Goal: Information Seeking & Learning: Learn about a topic

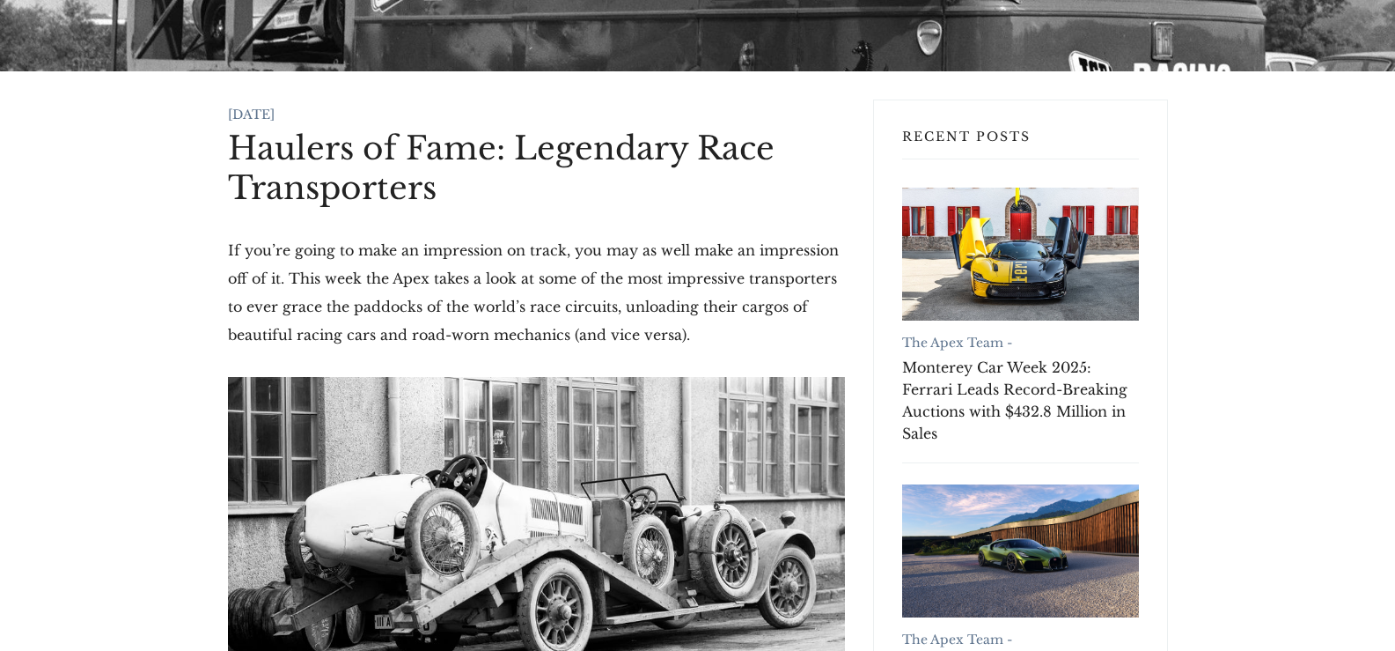
scroll to position [528, 0]
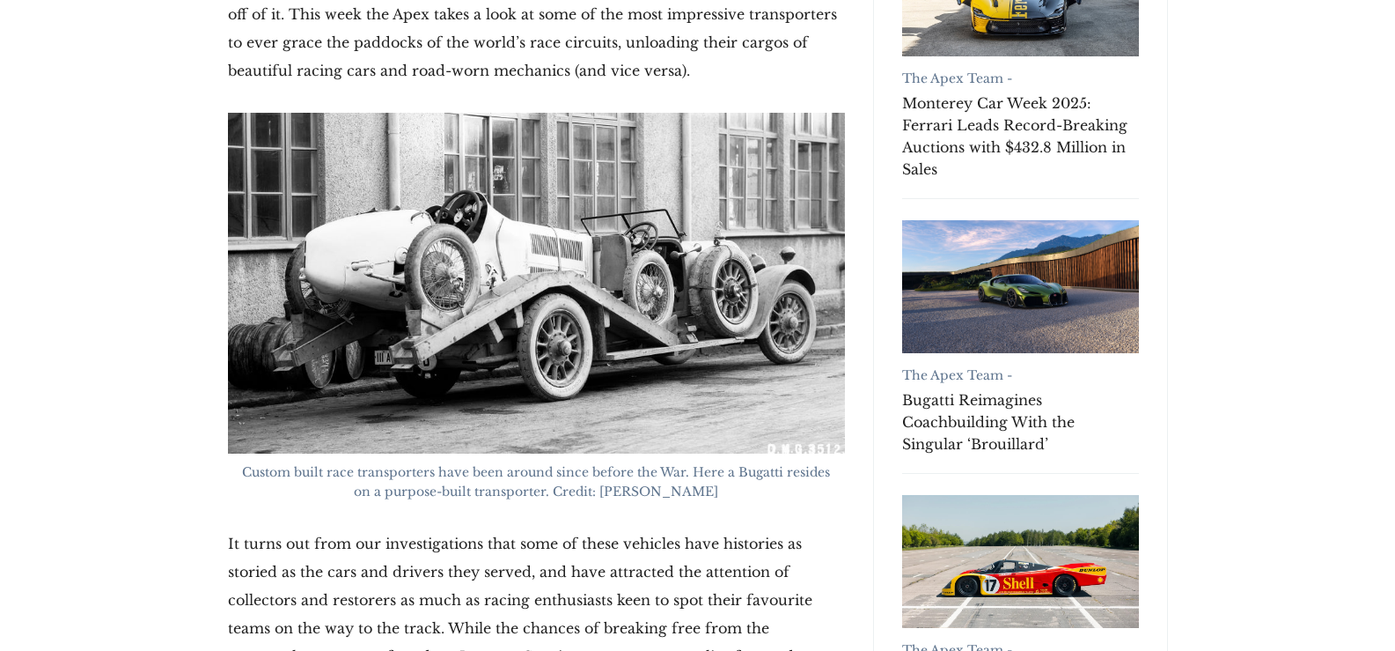
click at [556, 331] on img at bounding box center [536, 283] width 617 height 341
click at [556, 330] on img at bounding box center [536, 283] width 617 height 341
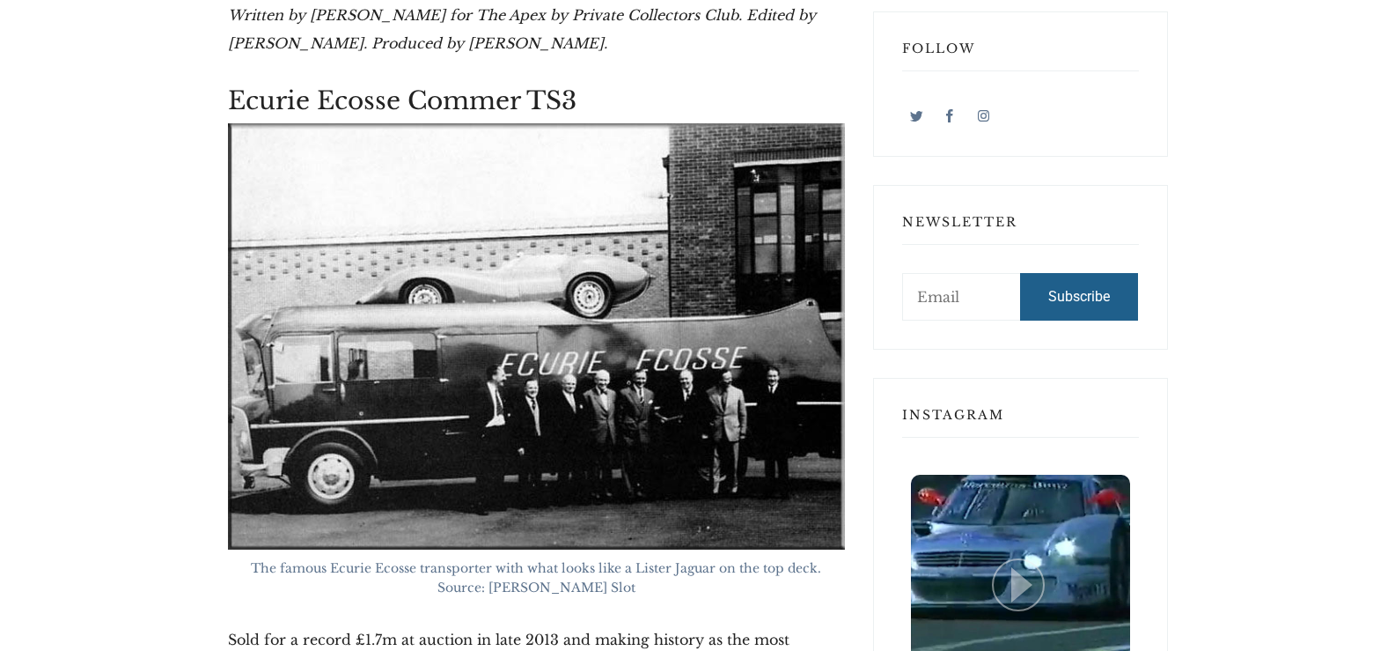
scroll to position [1321, 0]
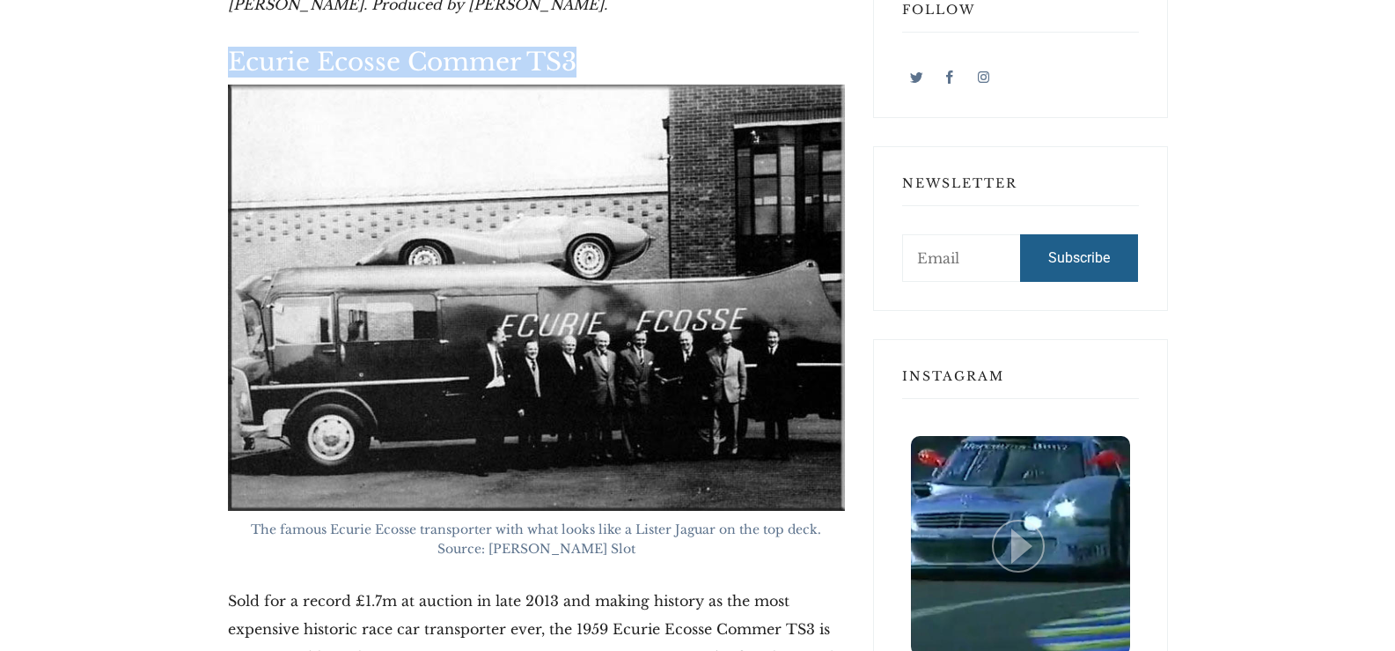
drag, startPoint x: 231, startPoint y: 62, endPoint x: 577, endPoint y: 45, distance: 346.4
copy h2 "Ecurie Ecosse Commer TS3"
click at [477, 255] on img at bounding box center [536, 298] width 617 height 426
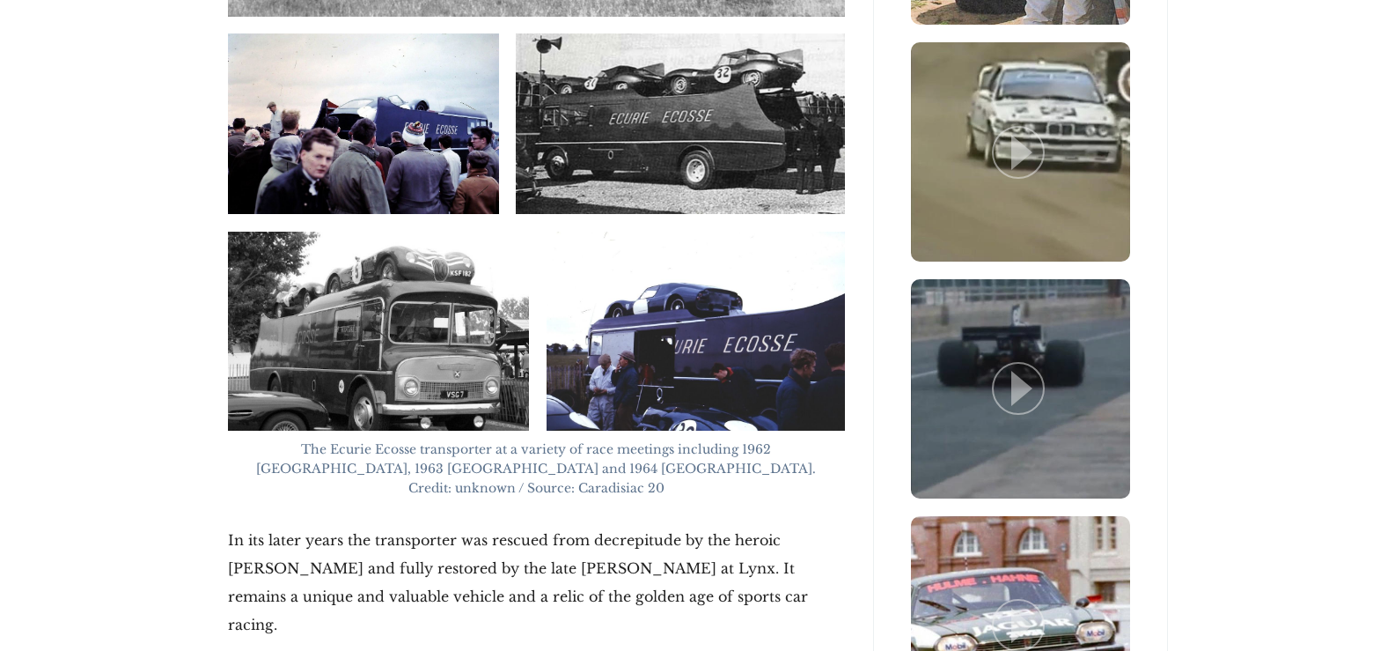
scroll to position [3874, 0]
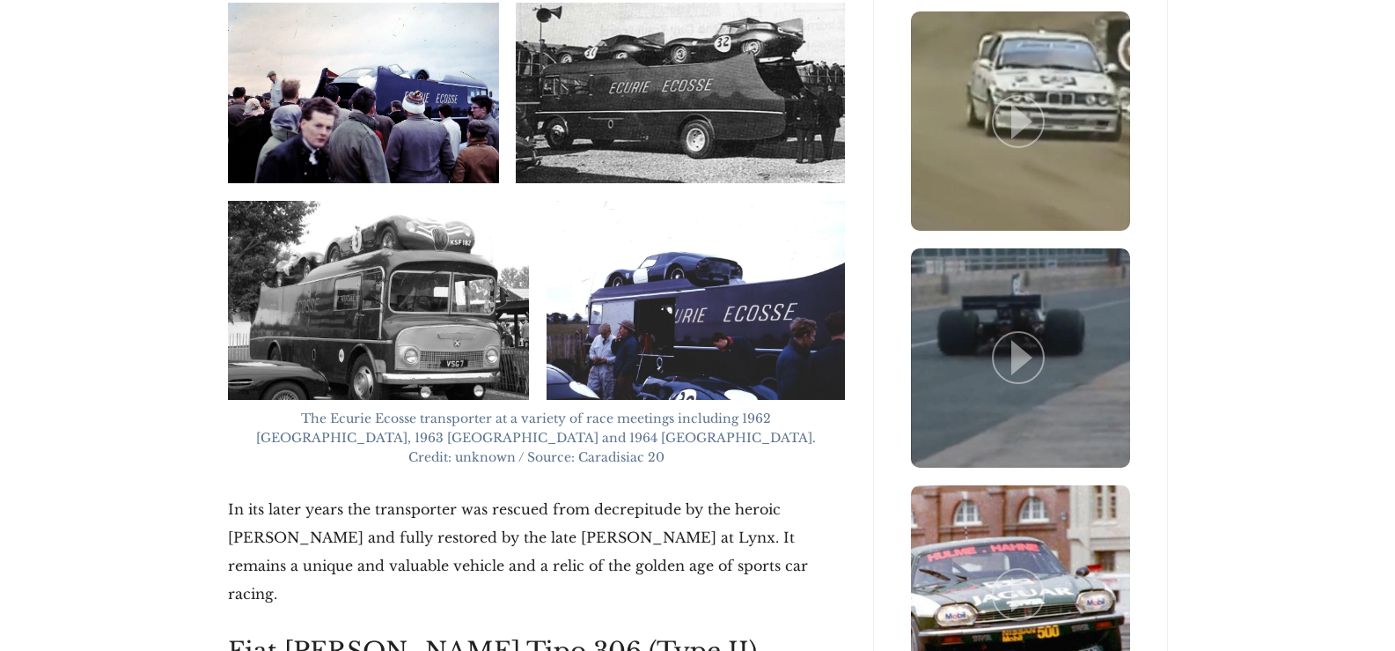
click at [411, 296] on img at bounding box center [379, 300] width 302 height 199
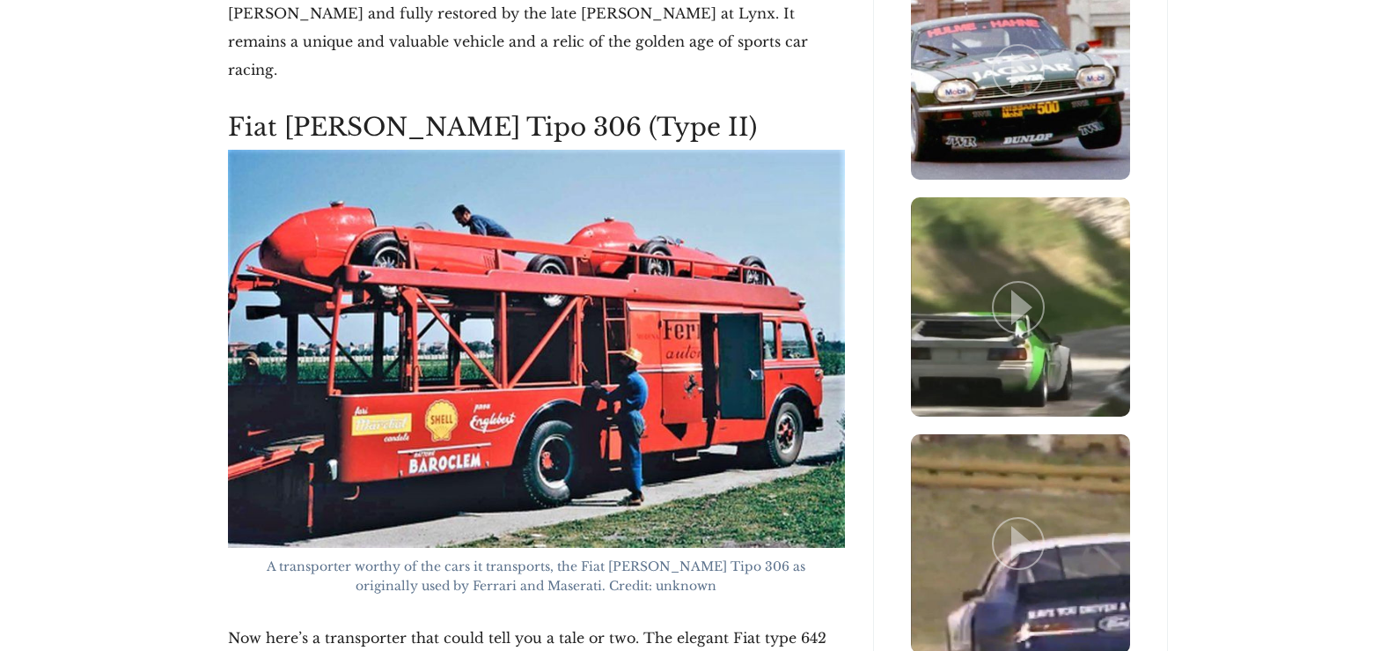
scroll to position [4402, 0]
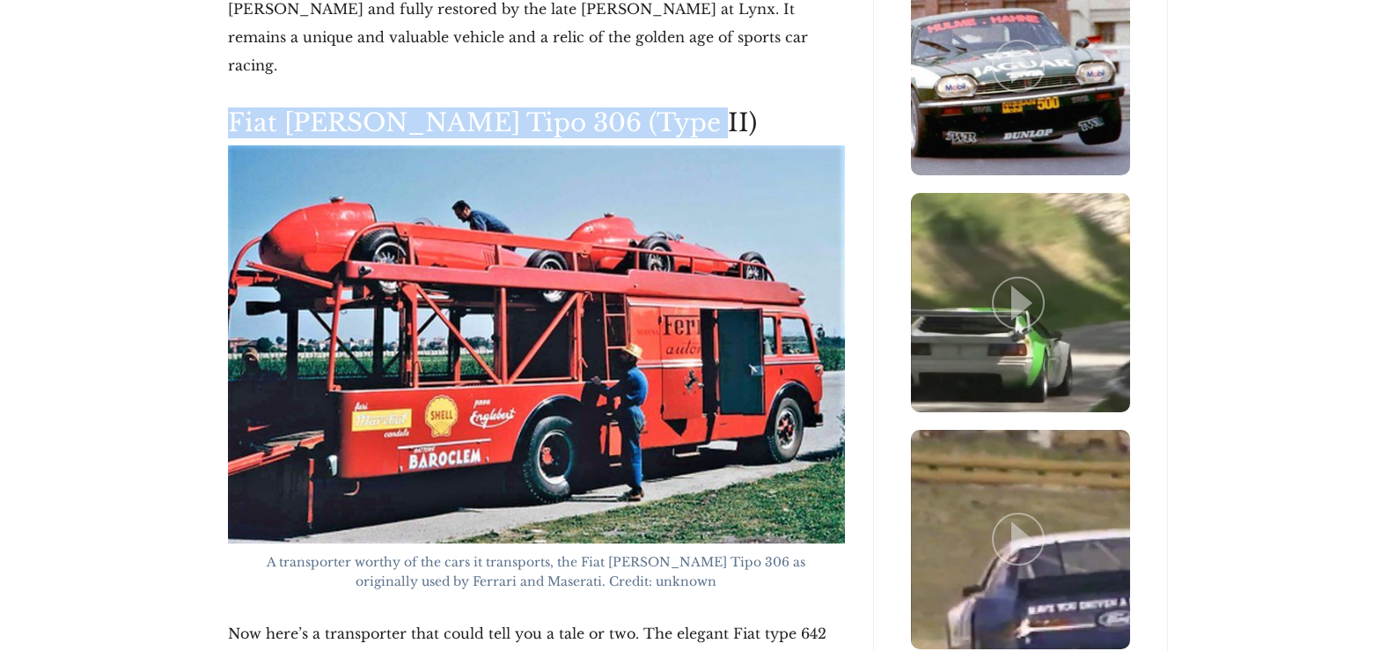
drag, startPoint x: 225, startPoint y: 38, endPoint x: 646, endPoint y: 43, distance: 420.8
copy h2 "Fiat [PERSON_NAME] Tipo 306 (Type II)"
click at [488, 239] on img at bounding box center [536, 344] width 617 height 398
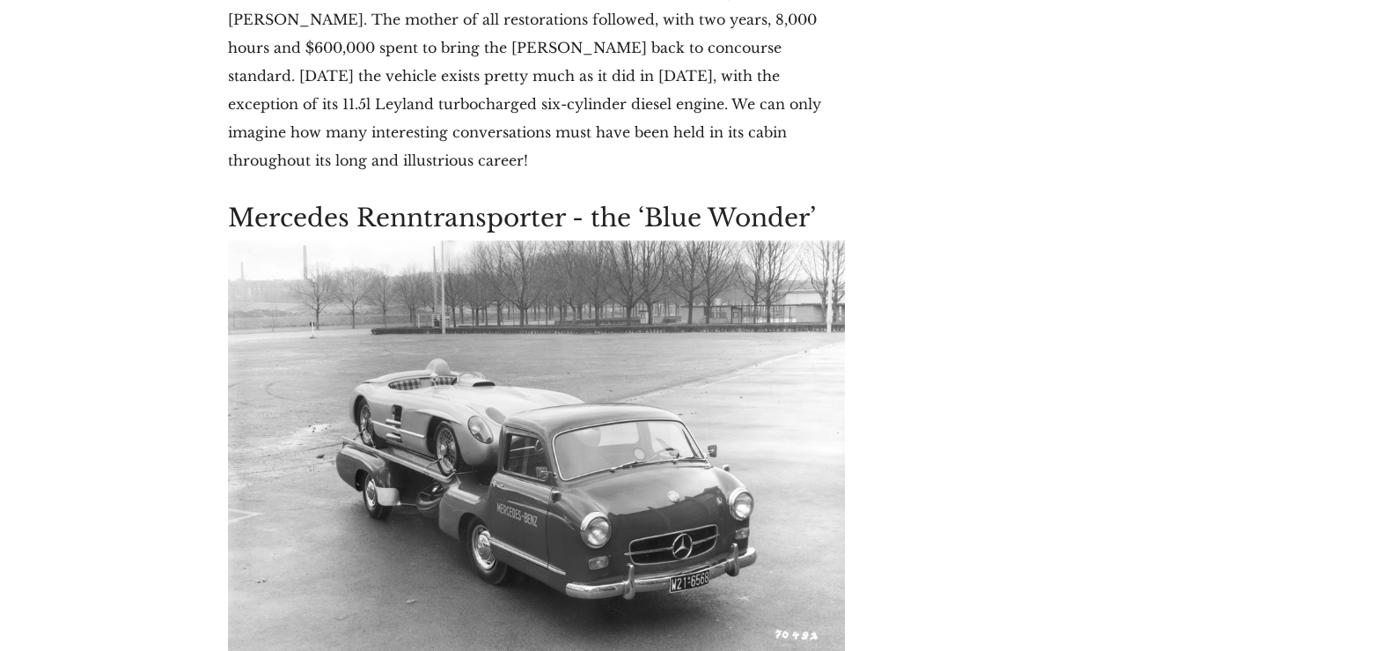
scroll to position [7659, 0]
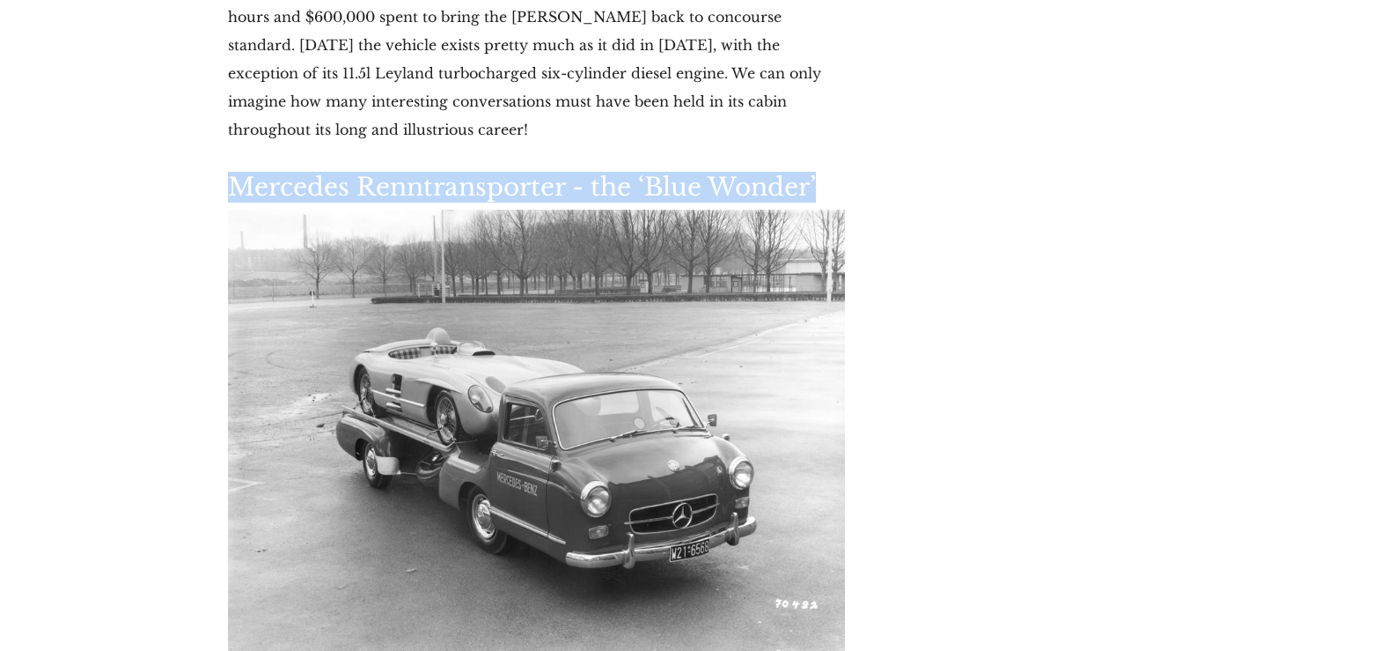
drag, startPoint x: 229, startPoint y: 50, endPoint x: 815, endPoint y: 62, distance: 586.4
click at [815, 62] on div "[DATE] Haulers of Fame: Legendary Race Transporters If you’re going to make an …" at bounding box center [536, 20] width 645 height 14631
copy h2 "Mercedes Renntransporter - the ‘Blue Wonder’"
click at [532, 298] on img at bounding box center [536, 439] width 617 height 459
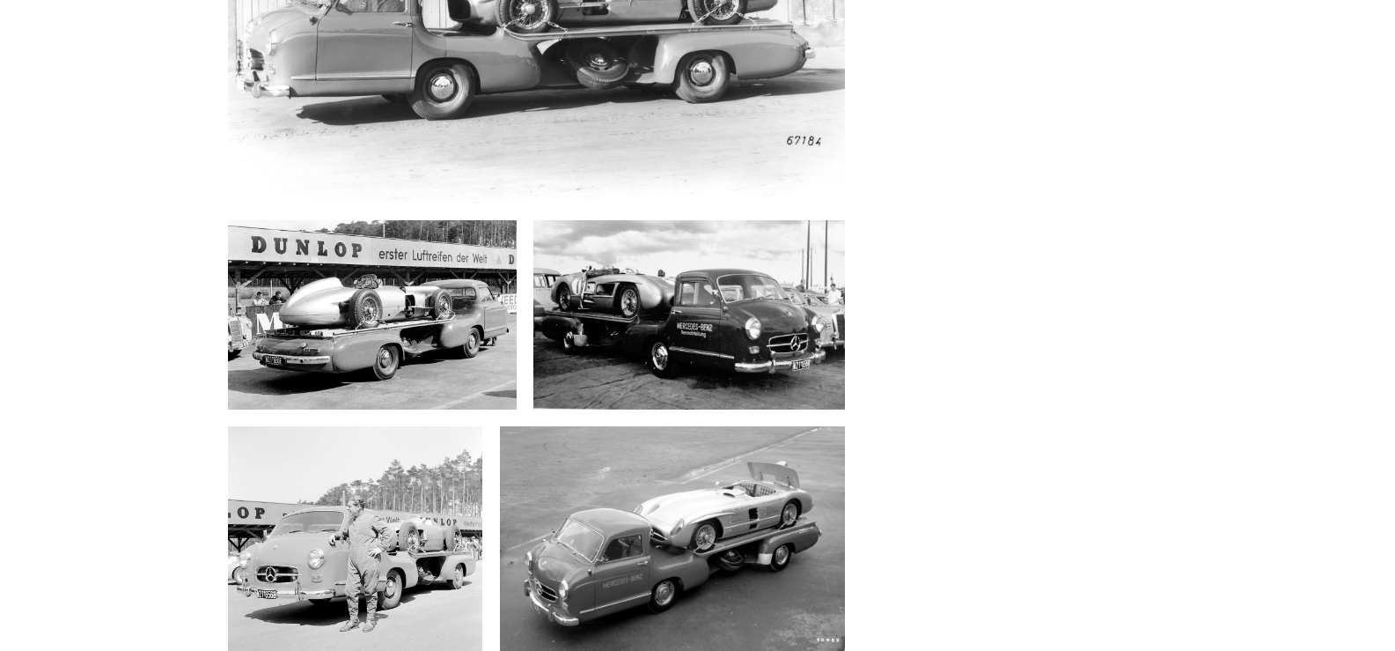
scroll to position [8980, 0]
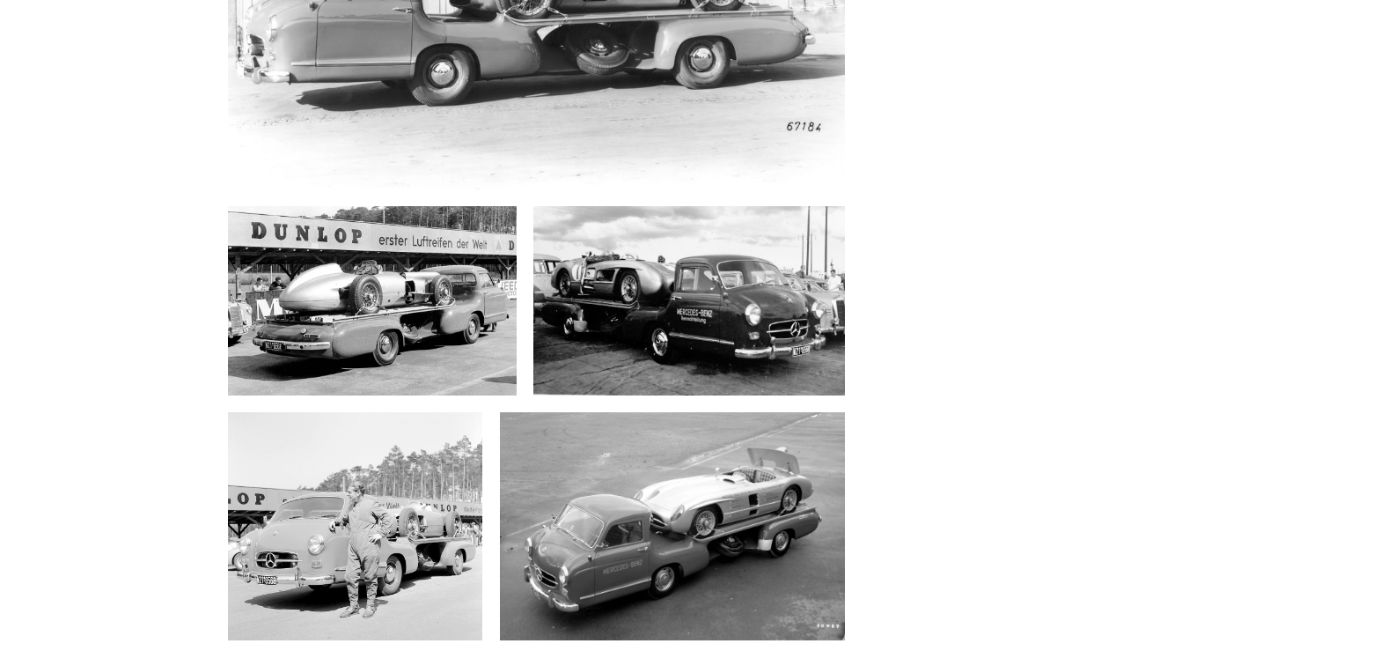
click at [365, 412] on img at bounding box center [355, 526] width 255 height 228
click at [621, 412] on img at bounding box center [672, 526] width 345 height 228
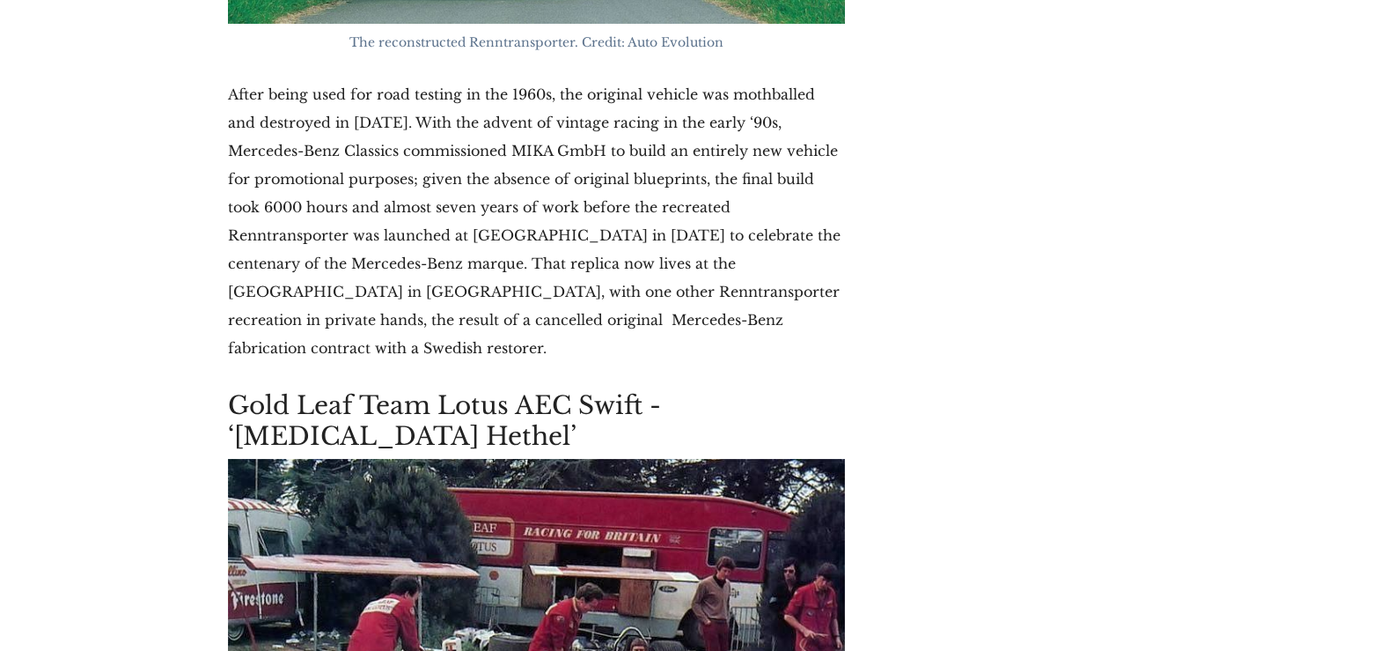
scroll to position [10300, 0]
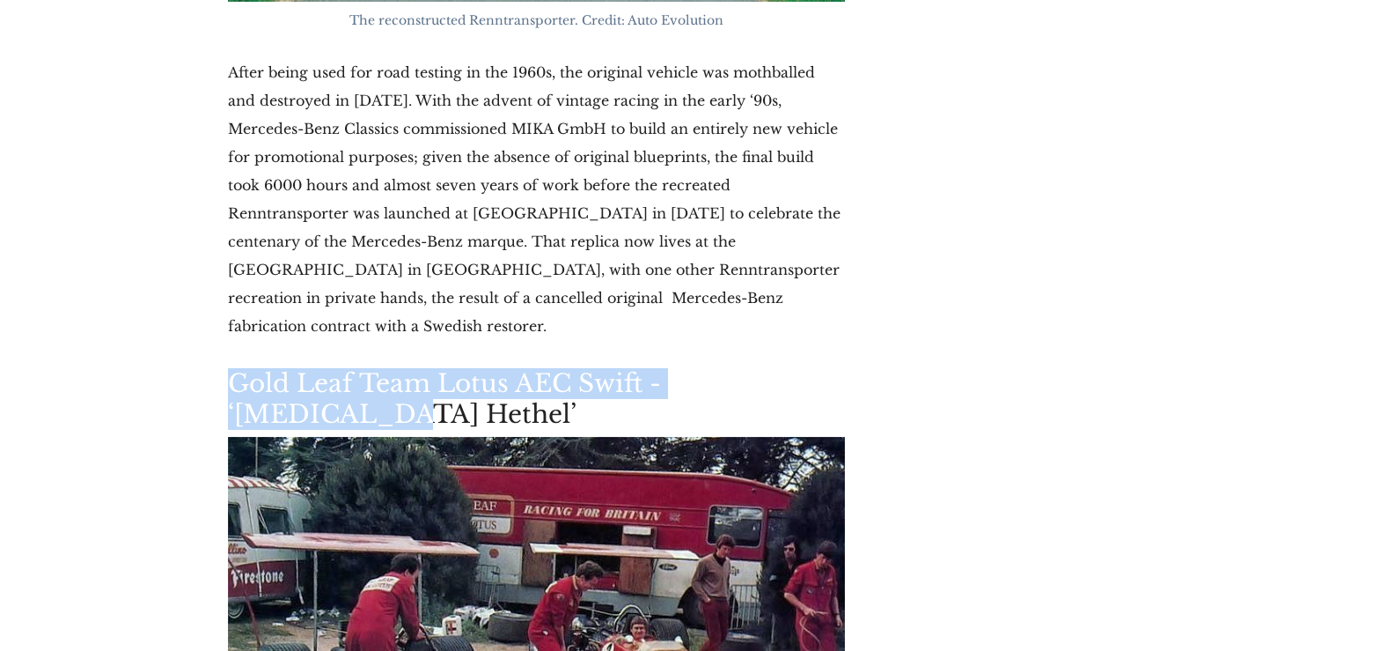
drag, startPoint x: 229, startPoint y: 191, endPoint x: 839, endPoint y: 182, distance: 610.1
click at [839, 368] on h2 "Gold Leaf Team Lotus AEC Swift - ‘[MEDICAL_DATA] Hethel’" at bounding box center [536, 399] width 617 height 62
copy h2 "Gold Leaf Team Lotus AEC Swift - ‘[MEDICAL_DATA] Hethel’"
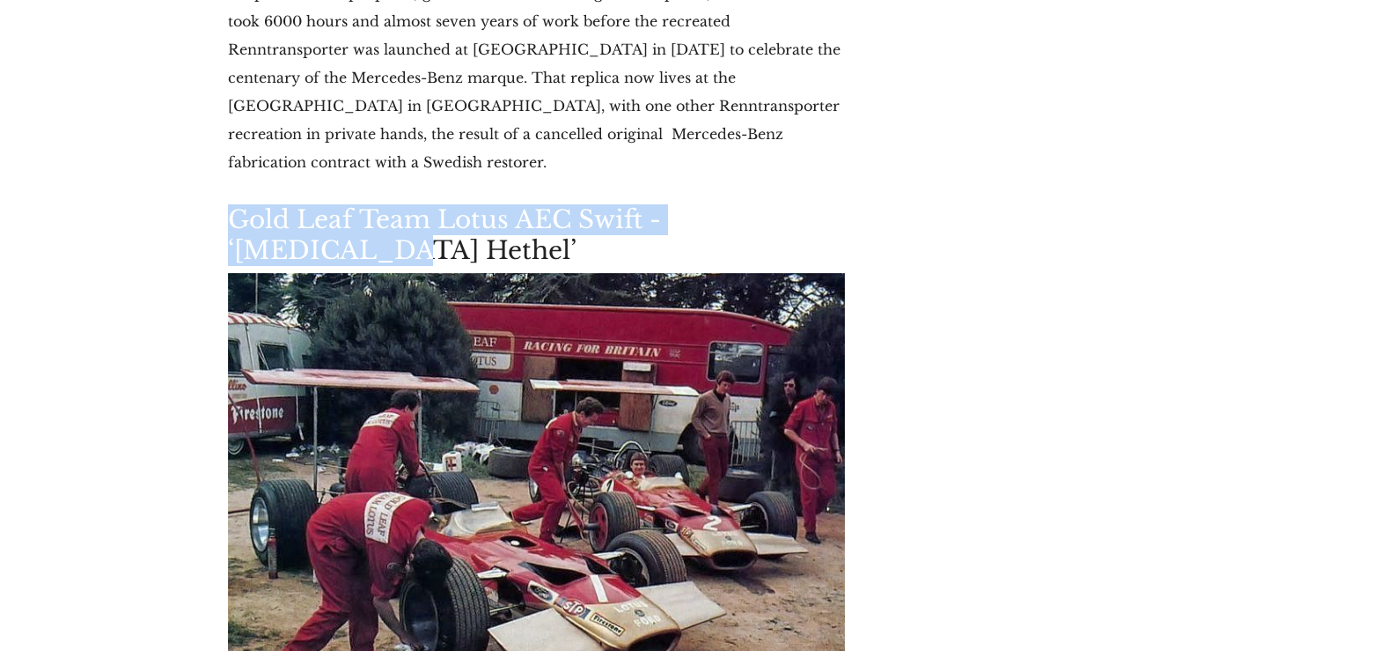
scroll to position [10476, 0]
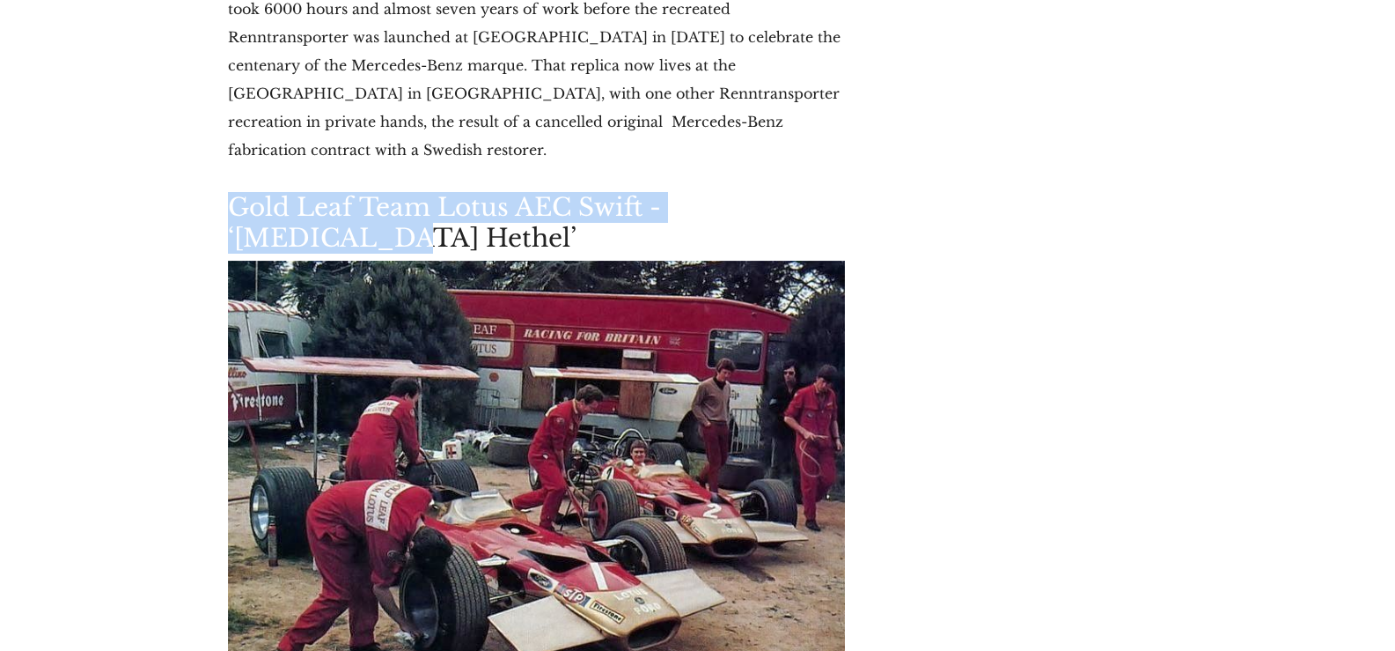
click at [534, 268] on img at bounding box center [536, 481] width 617 height 440
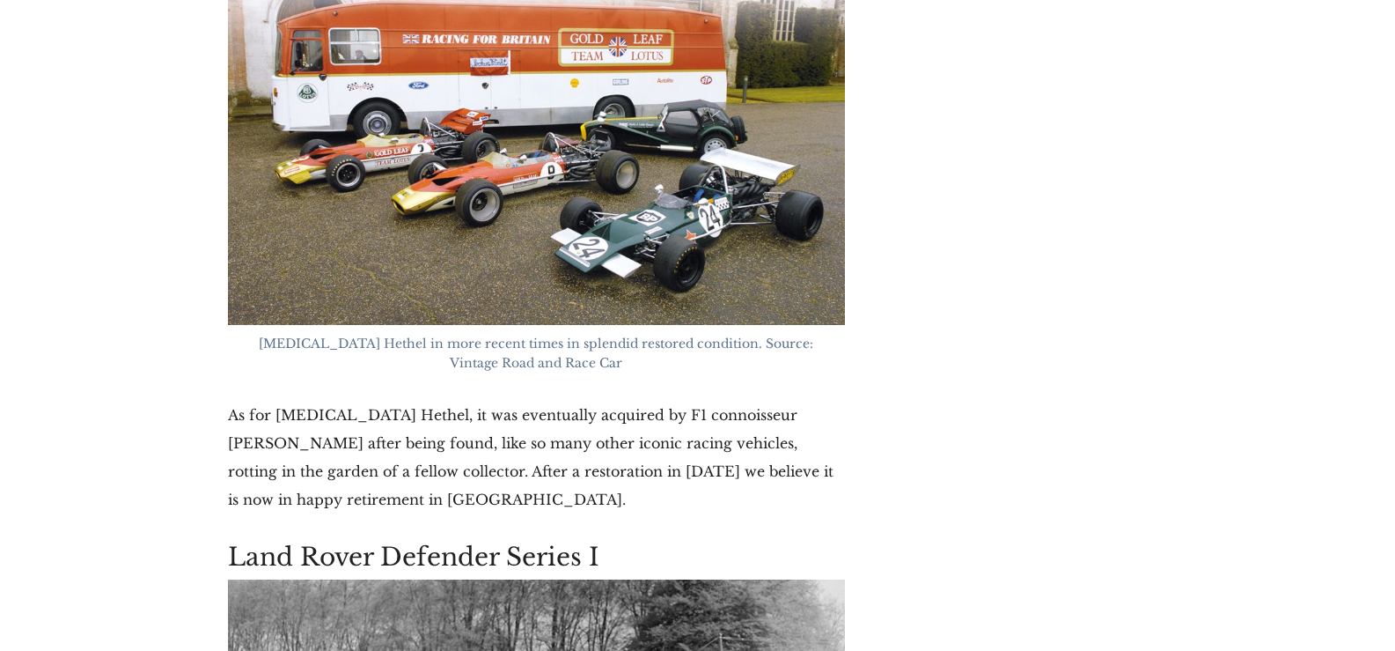
scroll to position [12501, 0]
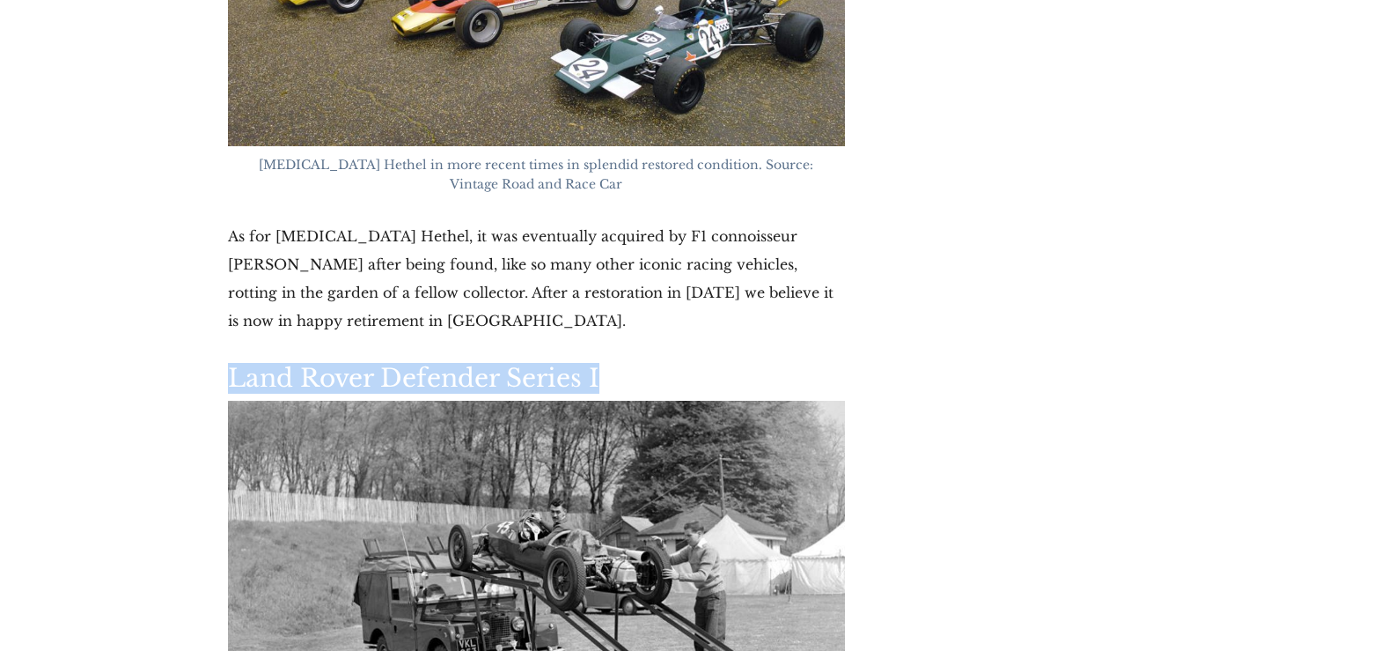
drag, startPoint x: 228, startPoint y: 100, endPoint x: 600, endPoint y: 98, distance: 371.5
click at [600, 363] on h2 "Land Rover Defender Series I" at bounding box center [536, 378] width 617 height 31
copy h2 "Land Rover Defender Series I"
click at [465, 401] on img at bounding box center [536, 575] width 617 height 348
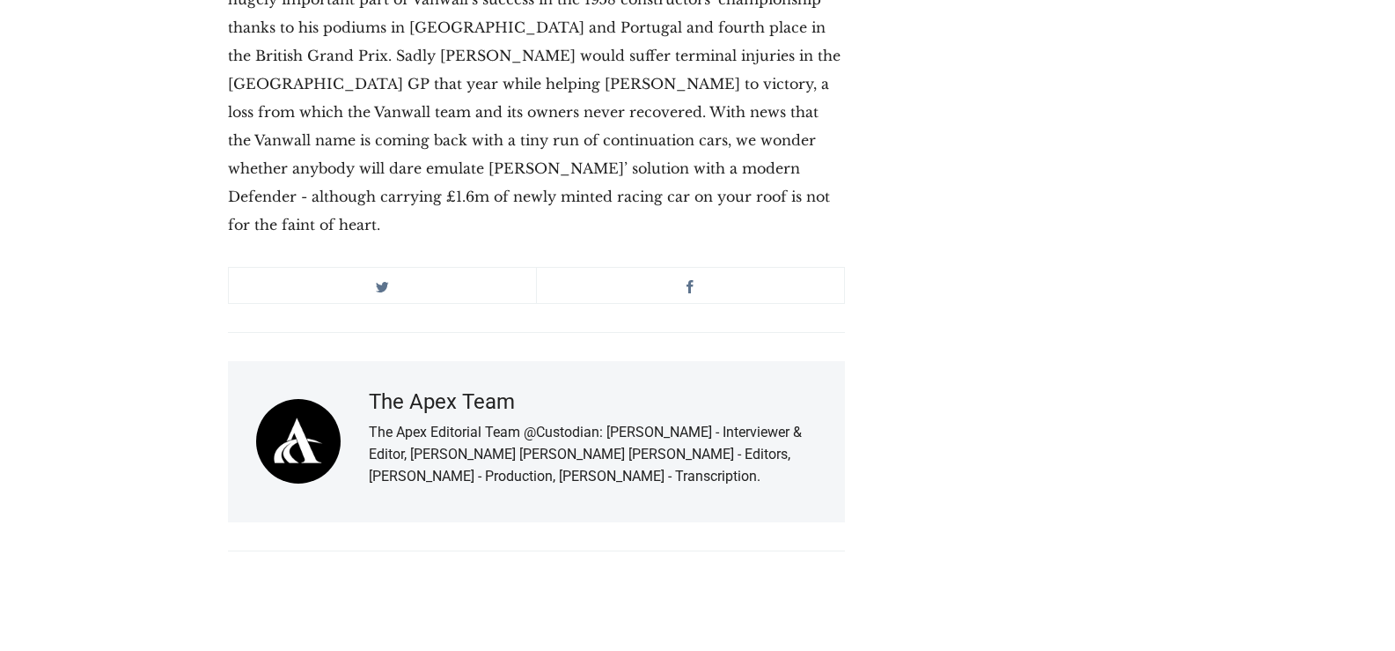
scroll to position [14214, 0]
